Goal: Use online tool/utility

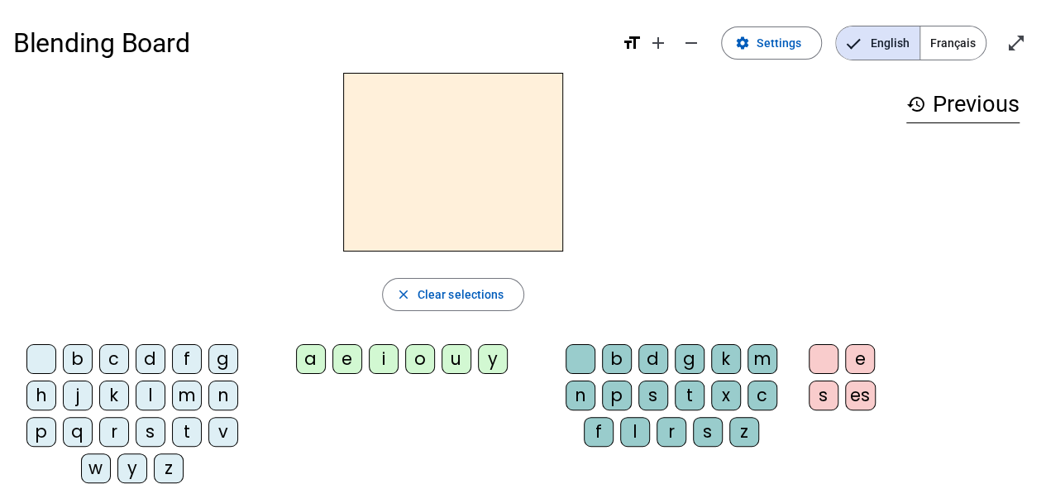
click at [86, 356] on div "b" at bounding box center [78, 359] width 30 height 30
click at [147, 394] on div "l" at bounding box center [151, 395] width 30 height 30
click at [181, 394] on div "m" at bounding box center [187, 395] width 30 height 30
click at [42, 427] on div "p" at bounding box center [41, 432] width 30 height 30
click at [150, 428] on div "s" at bounding box center [151, 432] width 30 height 30
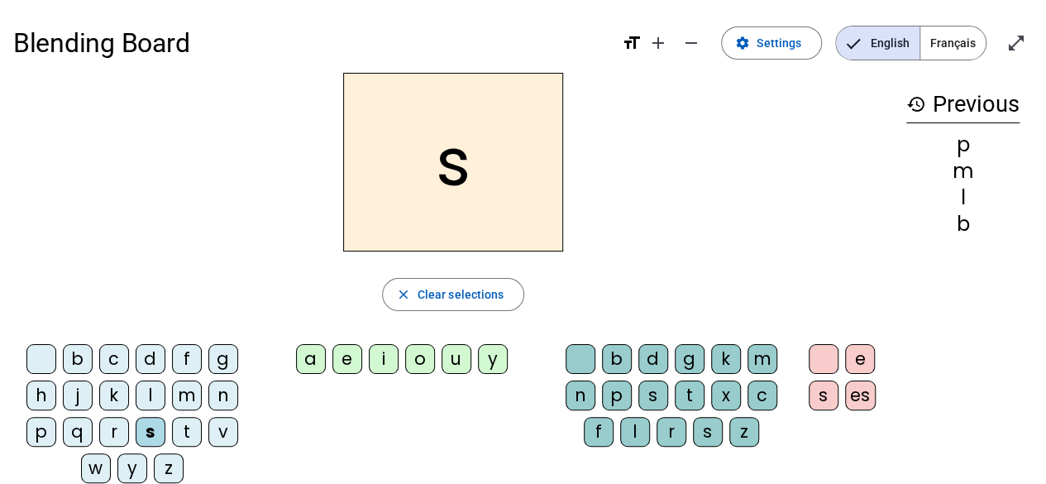
click at [189, 430] on div "t" at bounding box center [187, 432] width 30 height 30
click at [317, 366] on div "a" at bounding box center [311, 359] width 30 height 30
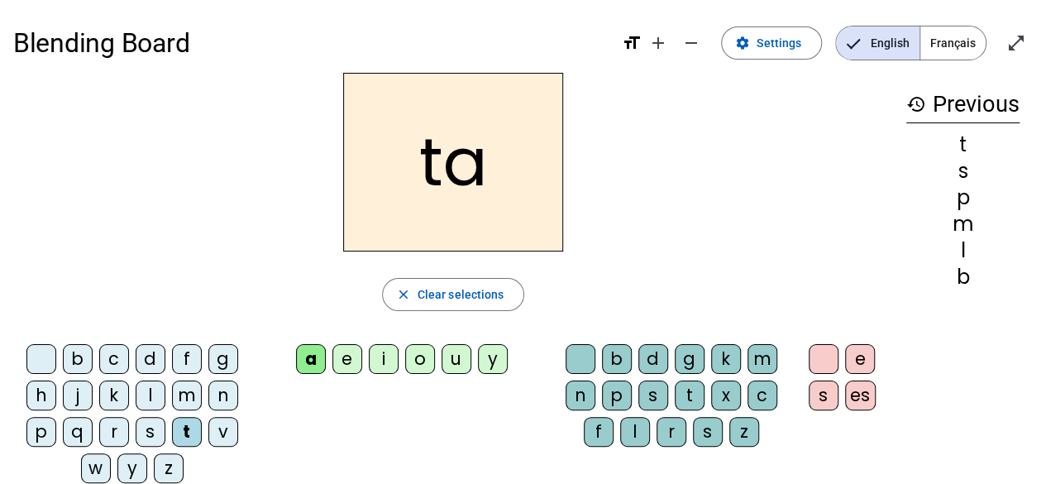
click at [633, 436] on div "l" at bounding box center [635, 432] width 30 height 30
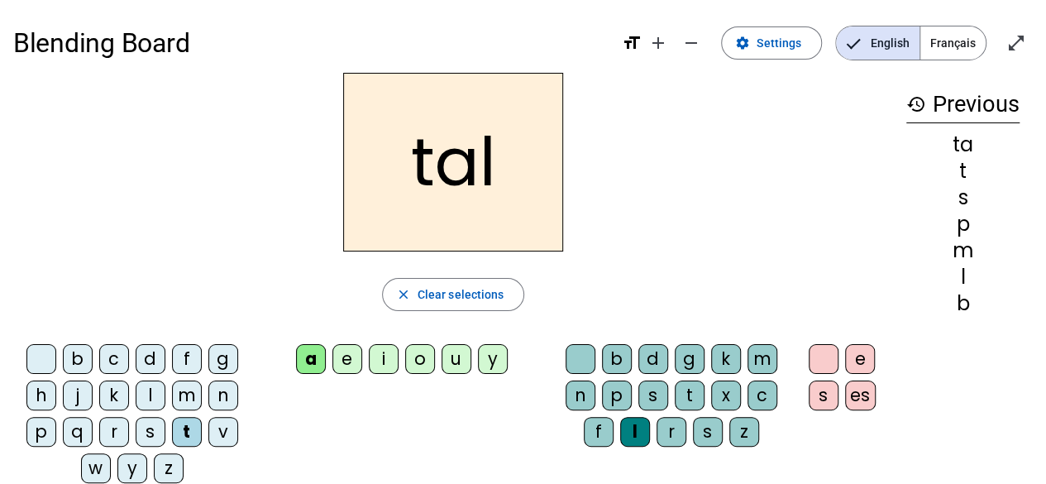
click at [658, 387] on div "s" at bounding box center [653, 395] width 30 height 30
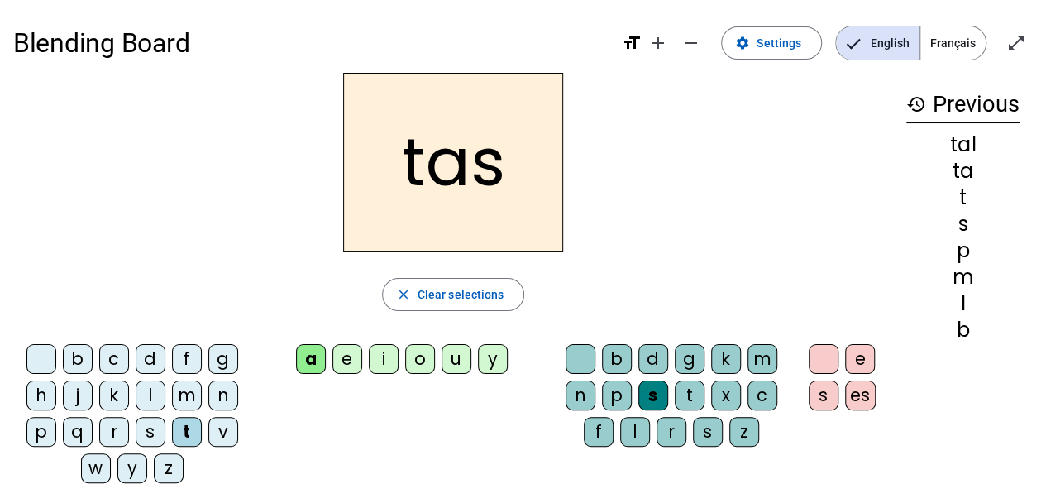
click at [718, 236] on div "tas" at bounding box center [453, 162] width 880 height 179
click at [419, 143] on h2 "tas" at bounding box center [453, 162] width 220 height 179
click at [392, 180] on h2 "tas" at bounding box center [453, 162] width 220 height 179
click at [184, 243] on div "tas" at bounding box center [453, 162] width 880 height 179
click at [886, 32] on span "English" at bounding box center [878, 42] width 84 height 33
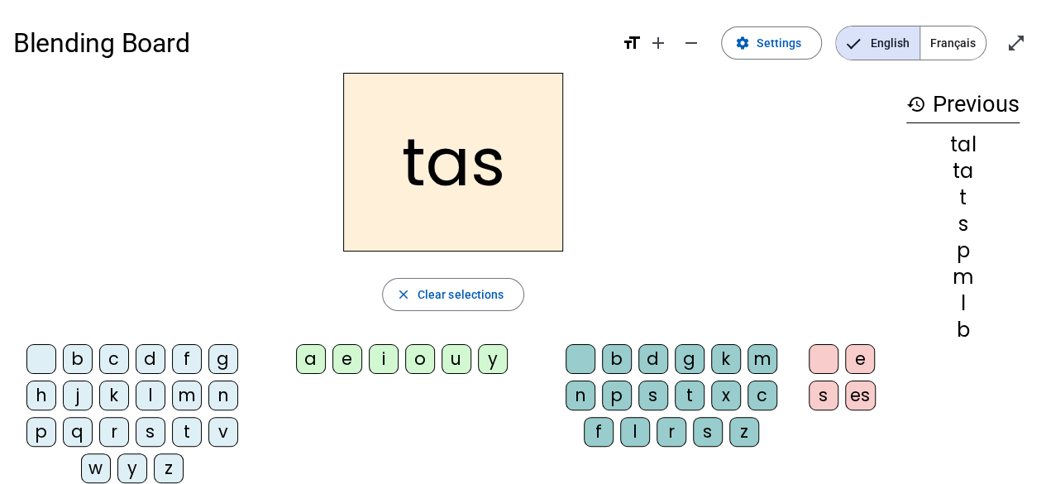
click at [788, 176] on div "tas" at bounding box center [453, 162] width 880 height 179
click at [502, 165] on h2 "tas" at bounding box center [453, 162] width 220 height 179
click at [941, 147] on div "tal" at bounding box center [962, 145] width 113 height 20
click at [450, 292] on span "Clear selections" at bounding box center [461, 294] width 87 height 20
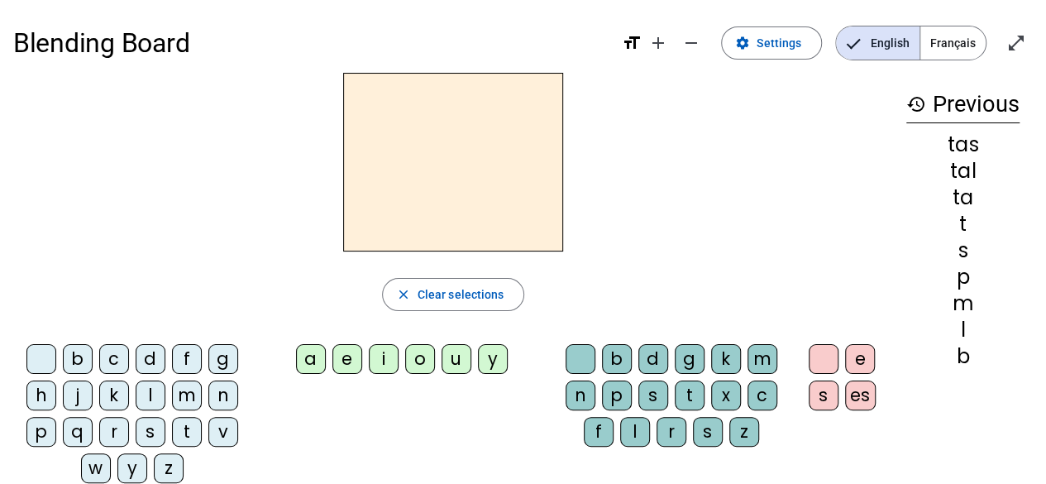
click at [453, 116] on h2 at bounding box center [453, 162] width 220 height 179
click at [971, 141] on div "tas" at bounding box center [962, 145] width 113 height 20
click at [969, 166] on div "tal" at bounding box center [962, 171] width 113 height 20
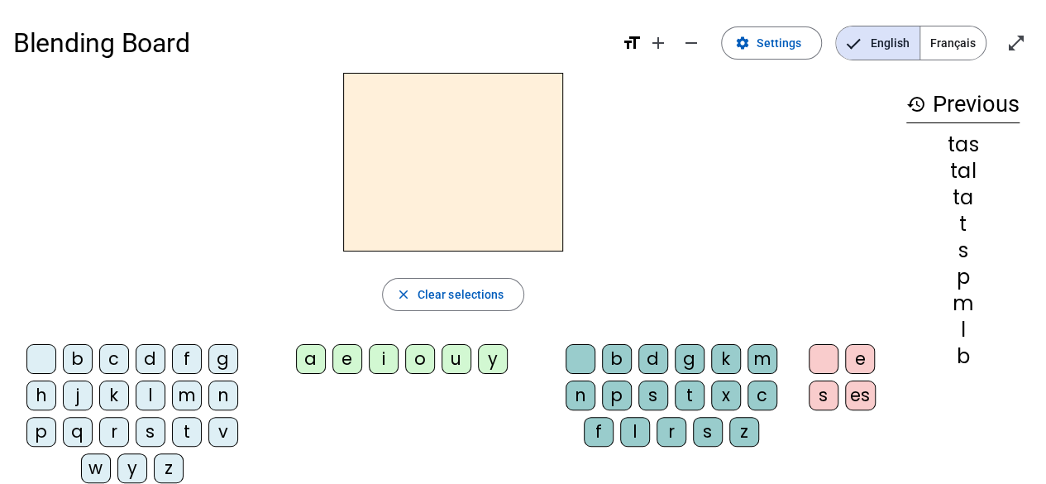
click at [184, 394] on div "m" at bounding box center [187, 395] width 30 height 30
click at [313, 356] on div "a" at bounding box center [311, 359] width 30 height 30
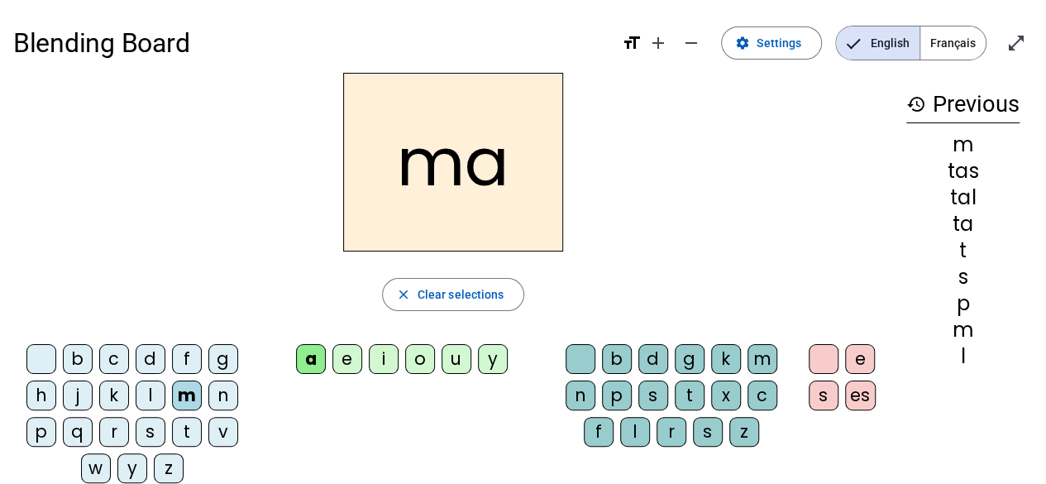
click at [192, 429] on div "t" at bounding box center [187, 432] width 30 height 30
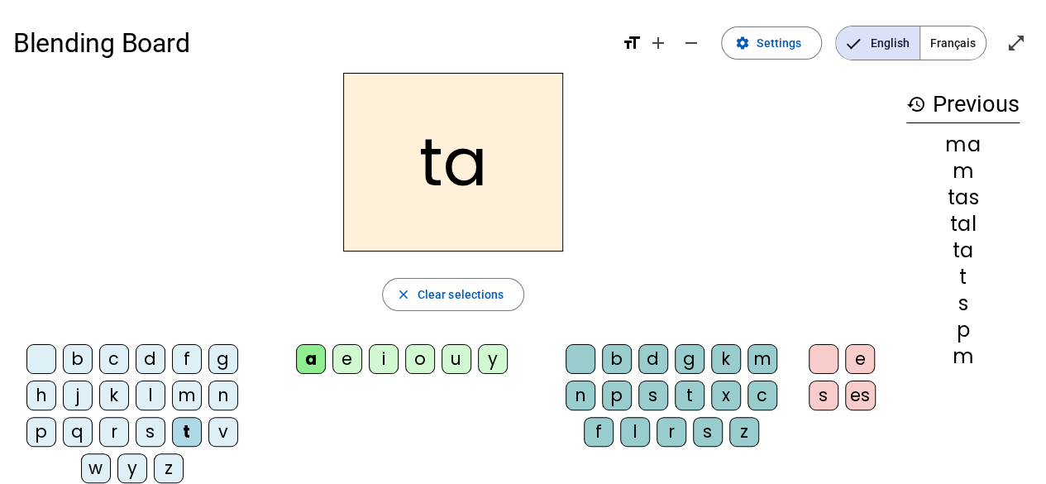
click at [156, 394] on div "l" at bounding box center [151, 395] width 30 height 30
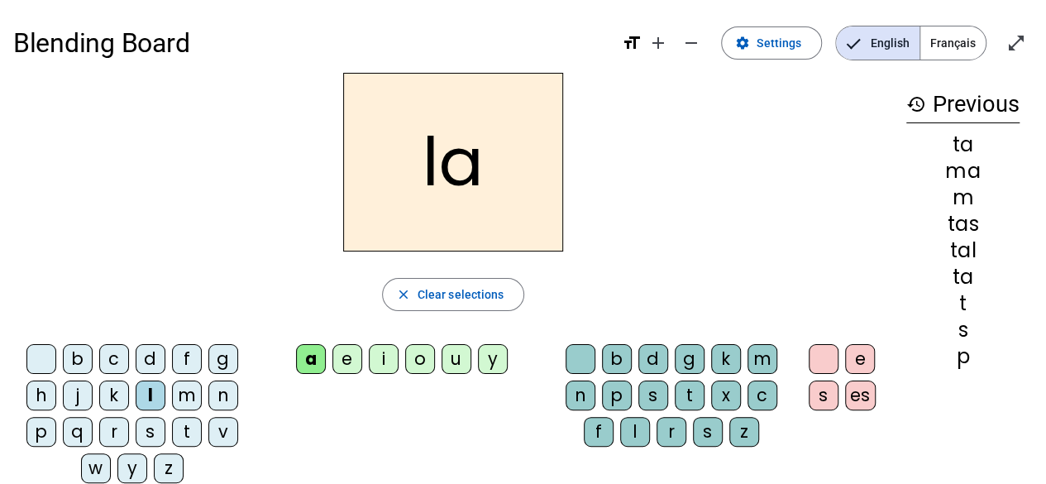
click at [38, 422] on div "p" at bounding box center [41, 432] width 30 height 30
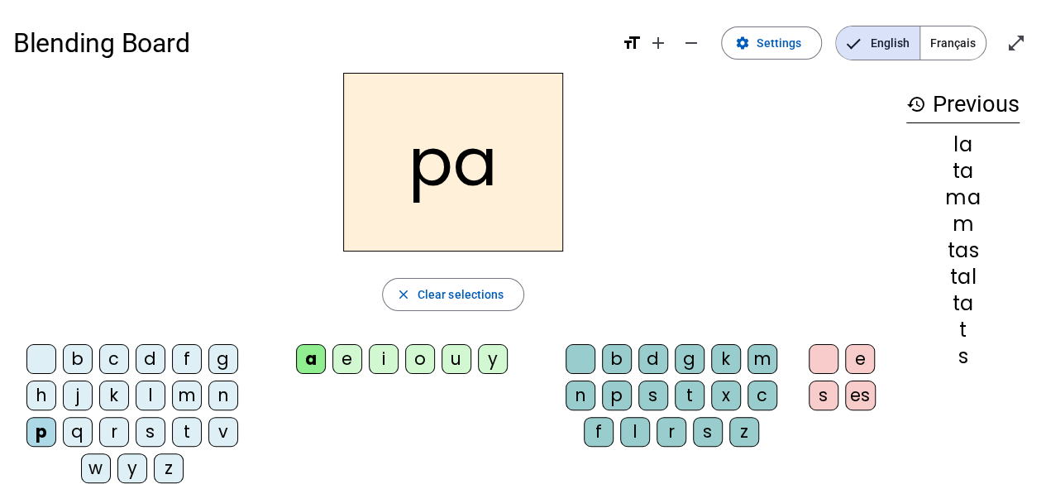
click at [656, 380] on div "s" at bounding box center [653, 395] width 30 height 30
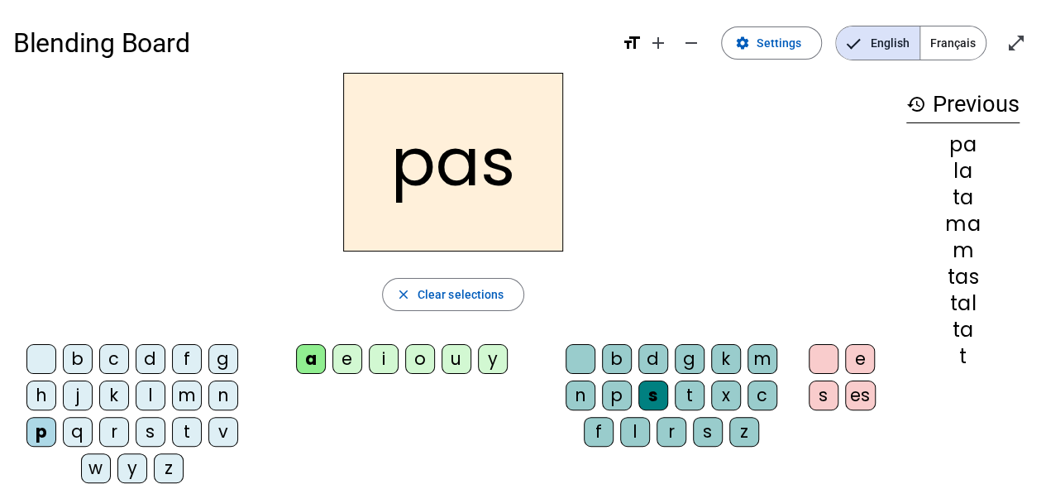
click at [193, 424] on div "t" at bounding box center [187, 432] width 30 height 30
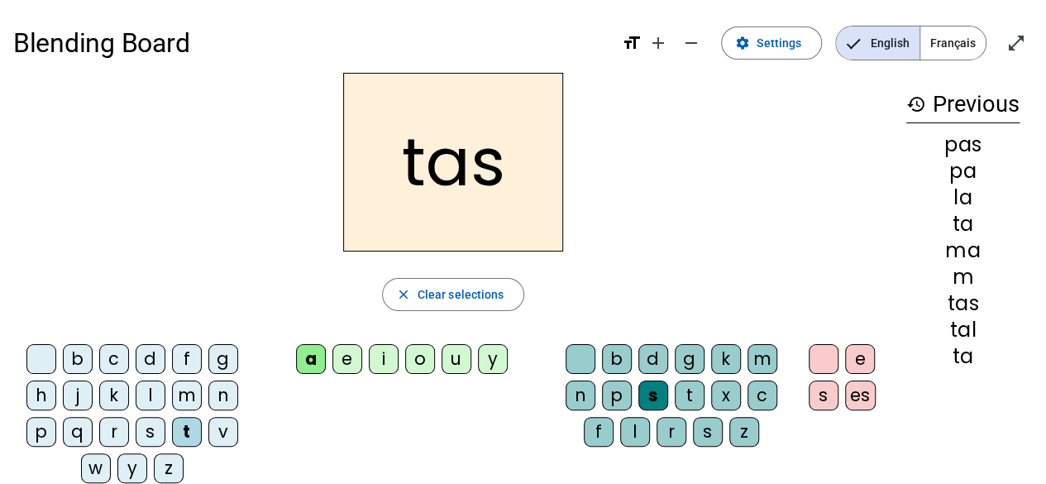
click at [639, 390] on div "s" at bounding box center [653, 395] width 30 height 30
click at [650, 390] on div "s" at bounding box center [653, 395] width 30 height 30
click at [465, 284] on span "Clear selections" at bounding box center [461, 294] width 87 height 20
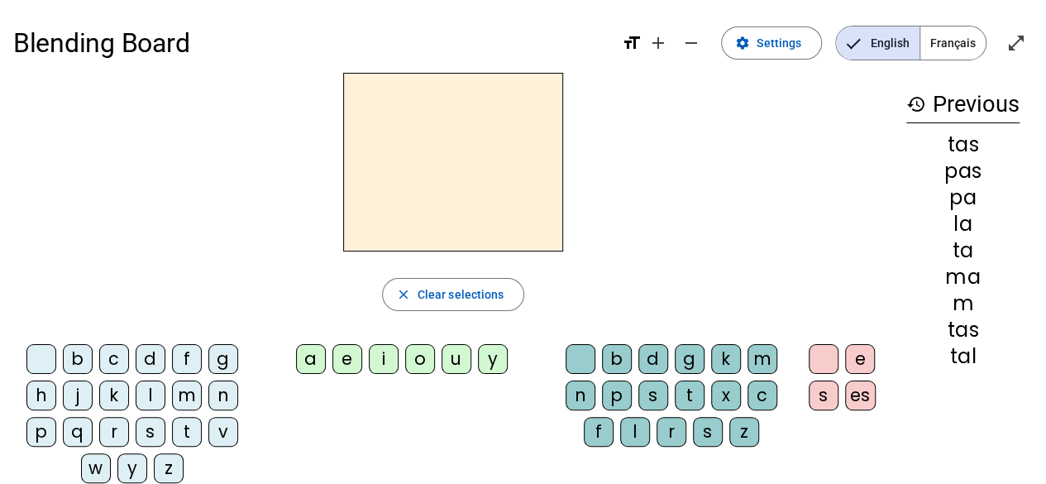
click at [184, 421] on div "t" at bounding box center [187, 432] width 30 height 30
click at [314, 363] on div "a" at bounding box center [311, 359] width 30 height 30
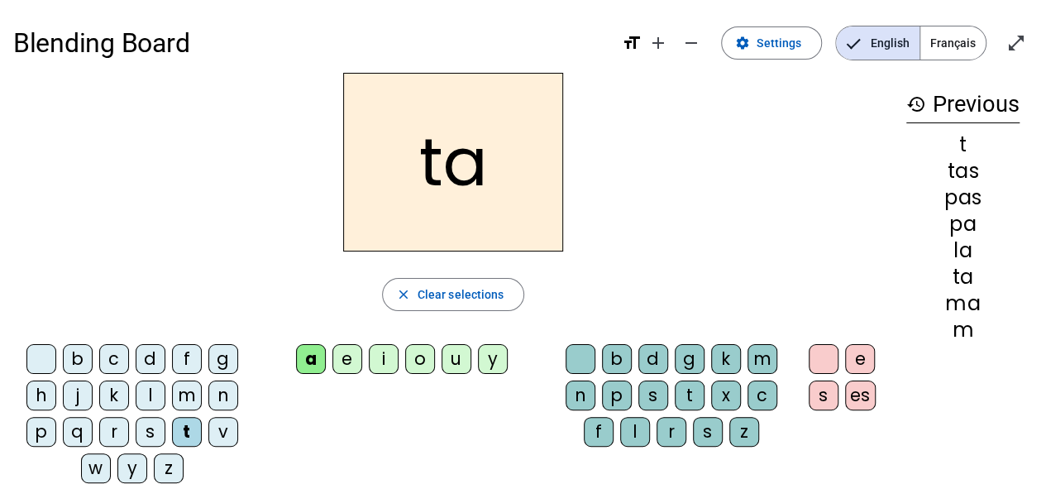
click at [142, 426] on div "s" at bounding box center [151, 432] width 30 height 30
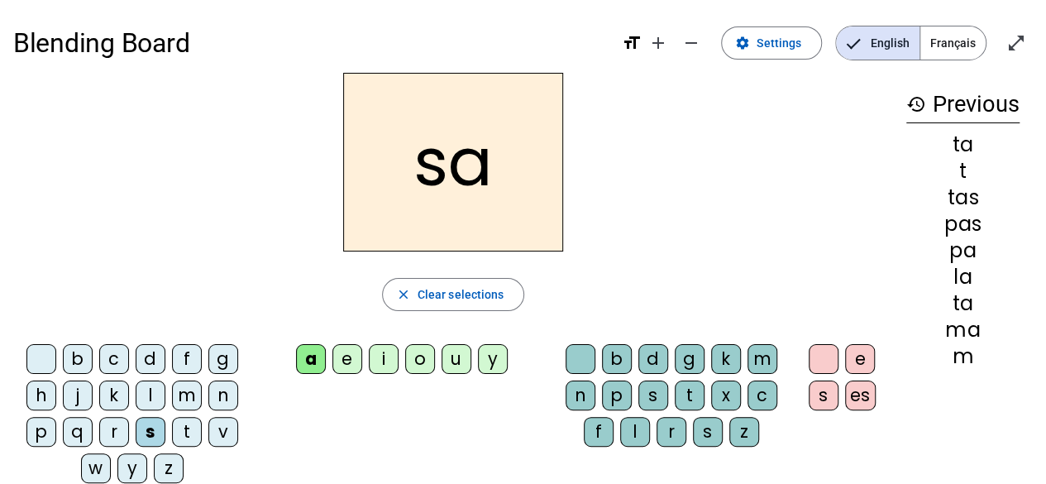
click at [638, 424] on div "l" at bounding box center [635, 432] width 30 height 30
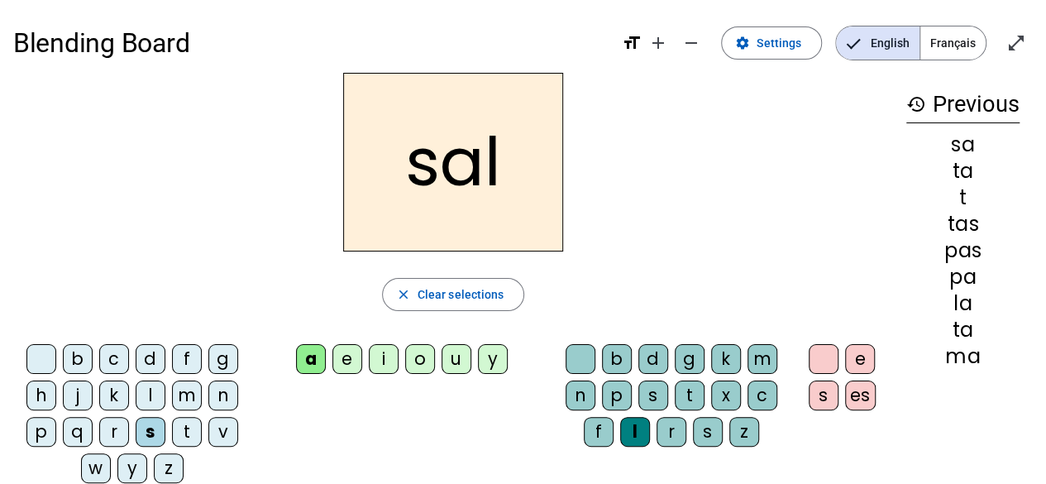
click at [182, 398] on div "m" at bounding box center [187, 395] width 30 height 30
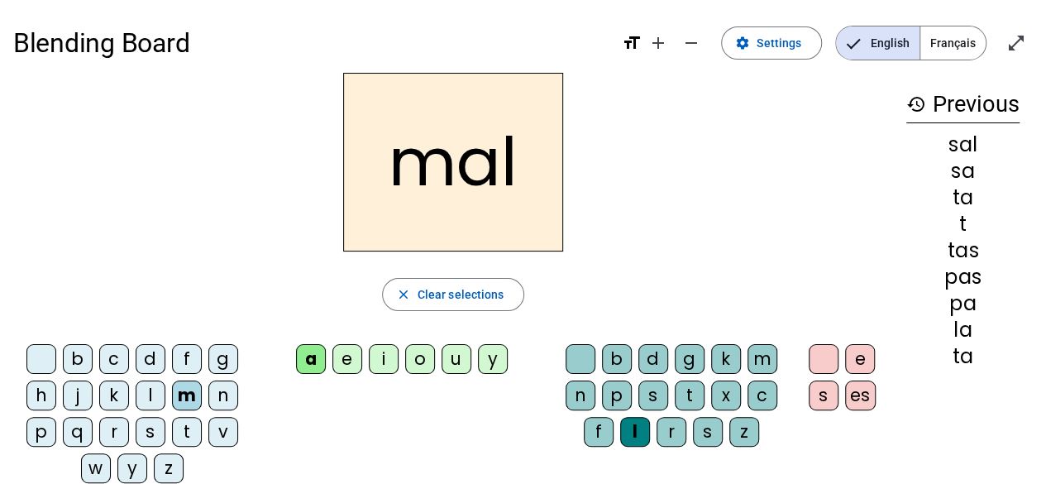
click at [84, 366] on div "b" at bounding box center [78, 359] width 30 height 30
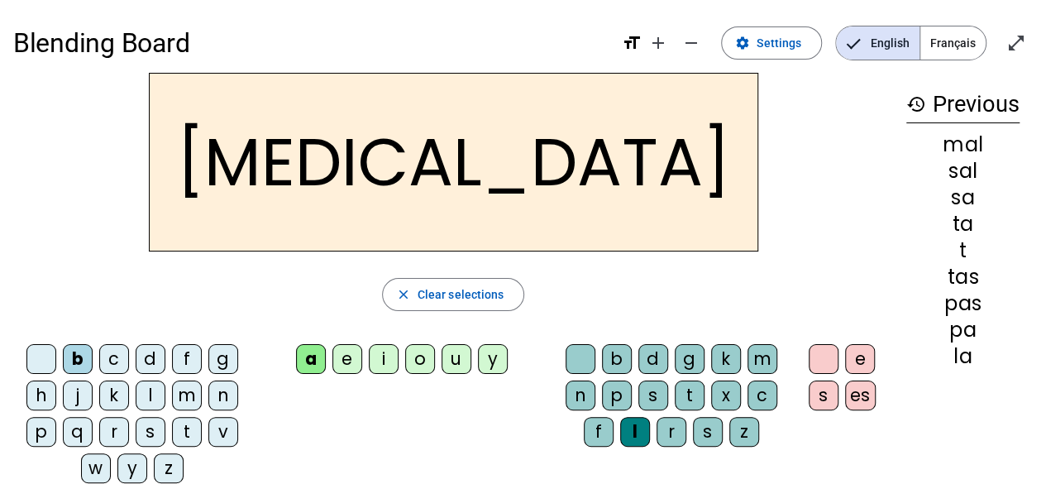
click at [652, 388] on div "s" at bounding box center [653, 395] width 30 height 30
